Goal: Transaction & Acquisition: Purchase product/service

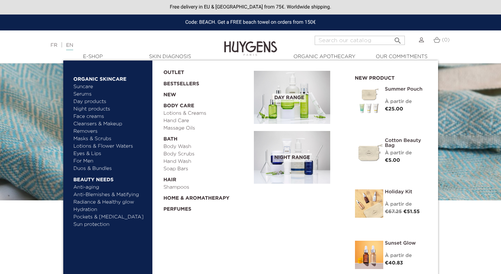
click at [86, 88] on link "Suncare" at bounding box center [111, 86] width 74 height 7
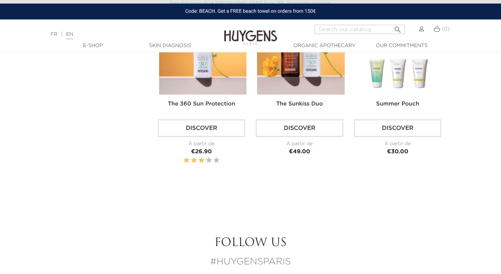
scroll to position [460, 0]
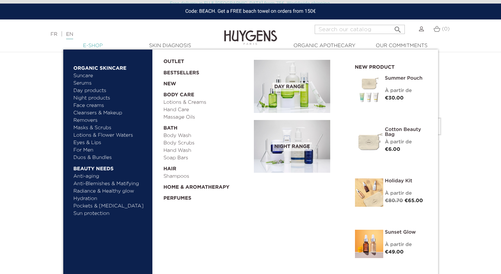
click at [95, 43] on link "  E-Shop" at bounding box center [93, 45] width 71 height 7
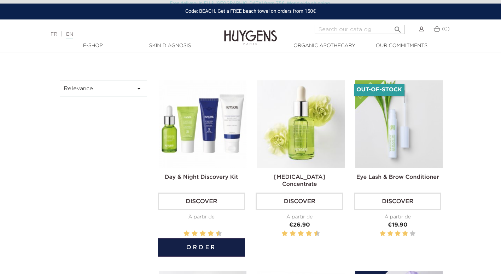
scroll to position [248, 0]
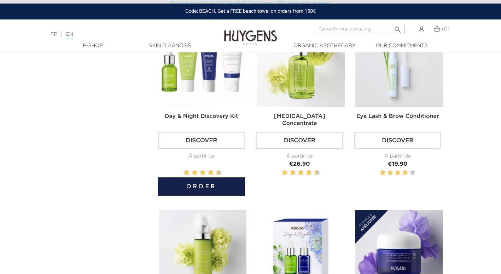
click at [219, 87] on img at bounding box center [202, 62] width 87 height 87
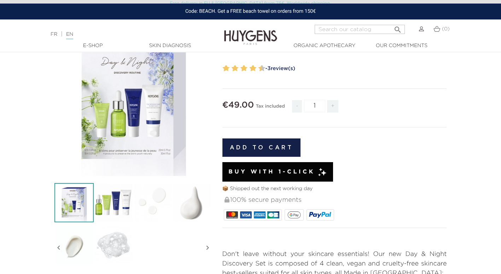
scroll to position [106, 0]
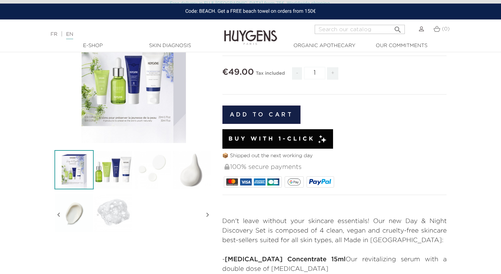
click at [266, 135] on span "Buy with 1-Click" at bounding box center [271, 139] width 87 height 8
